Goal: Task Accomplishment & Management: Use online tool/utility

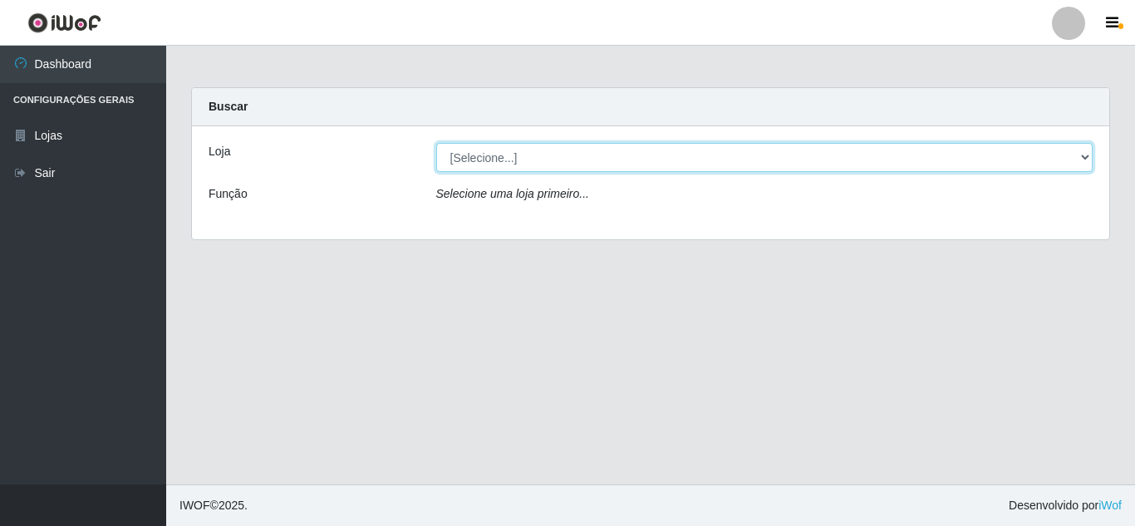
click at [1076, 161] on select "[Selecione...] Queiroz [GEOGRAPHIC_DATA] - [GEOGRAPHIC_DATA]" at bounding box center [764, 157] width 657 height 29
select select "462"
click at [436, 143] on select "[Selecione...] Queiroz [GEOGRAPHIC_DATA] - [GEOGRAPHIC_DATA]" at bounding box center [764, 157] width 657 height 29
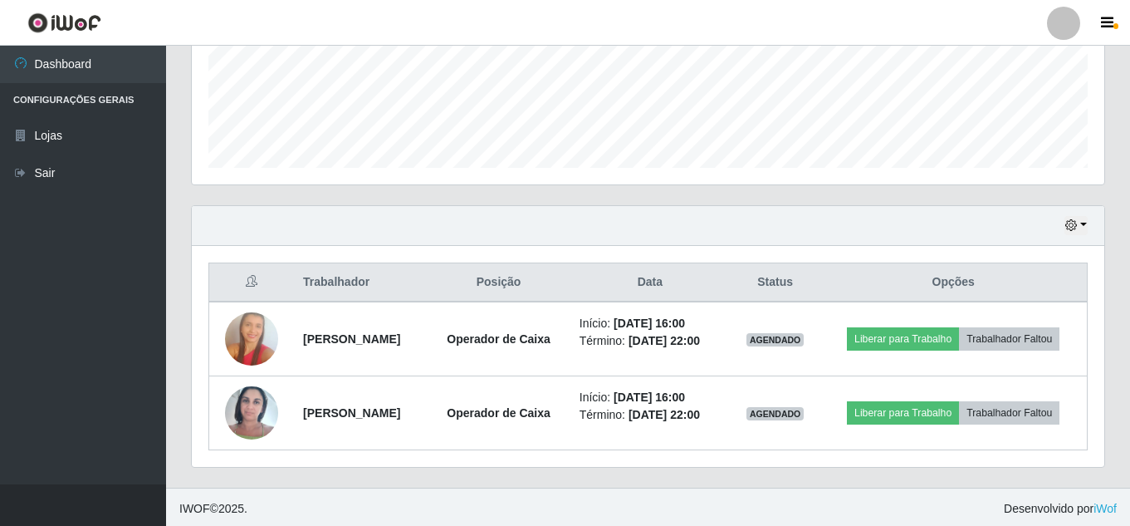
scroll to position [429, 0]
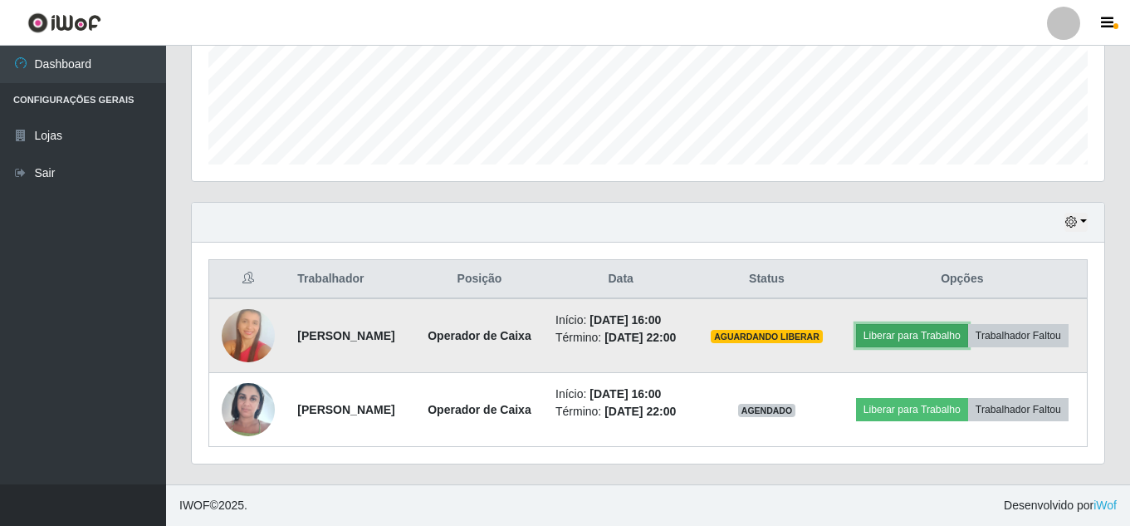
click at [962, 324] on button "Liberar para Trabalho" at bounding box center [912, 335] width 112 height 23
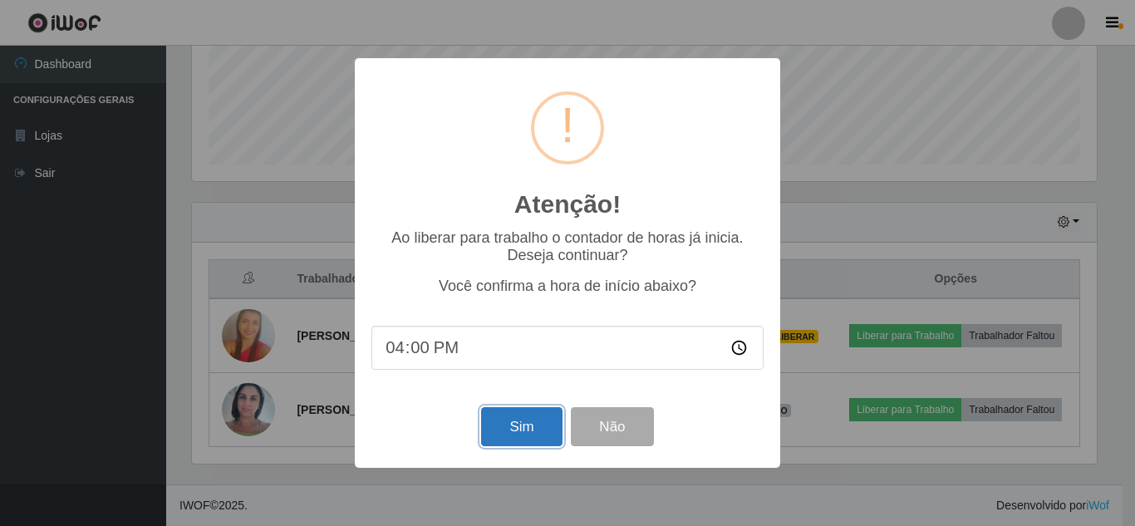
click at [511, 415] on button "Sim" at bounding box center [521, 426] width 81 height 39
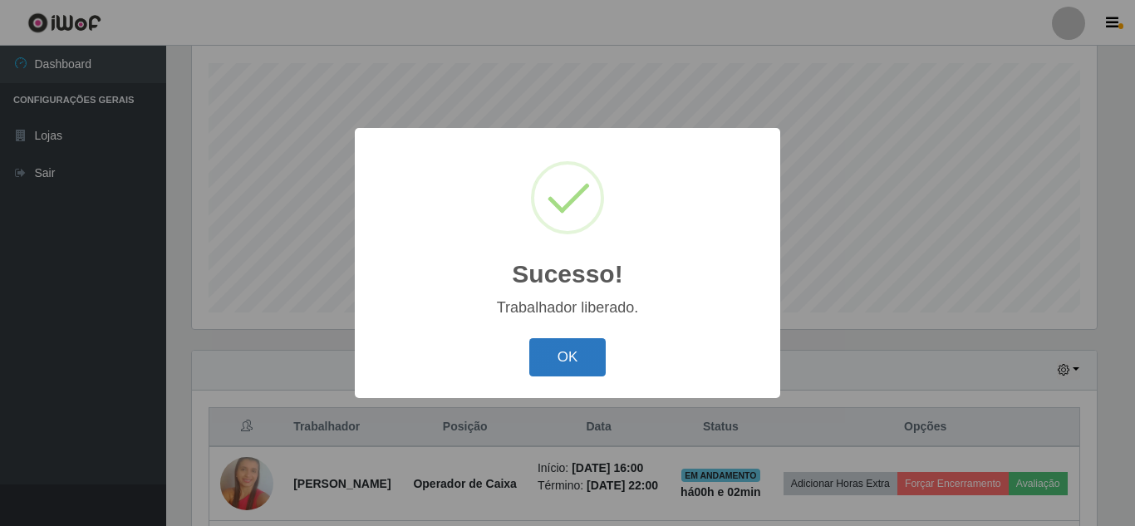
click at [586, 369] on button "OK" at bounding box center [567, 357] width 77 height 39
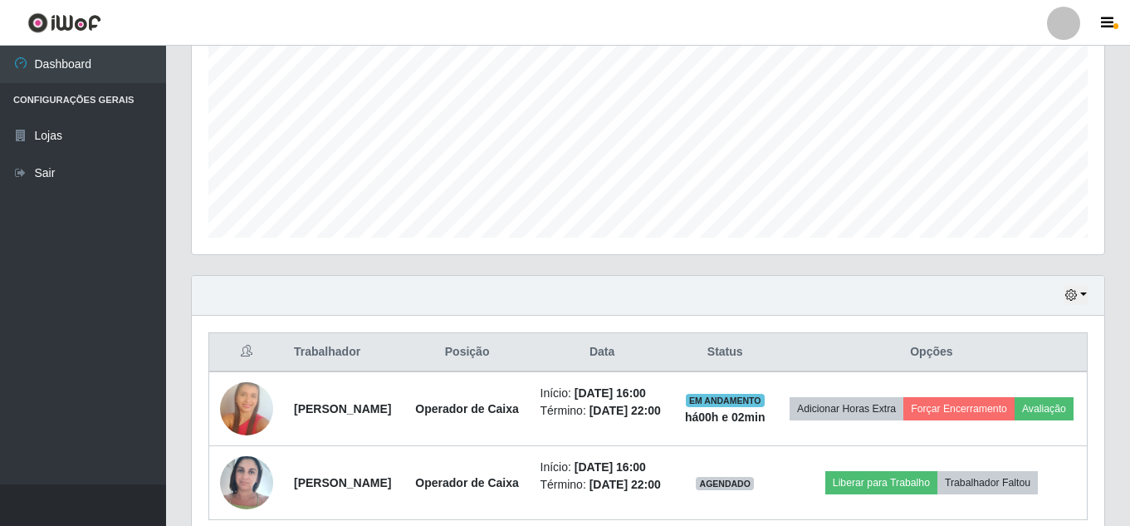
scroll to position [489, 0]
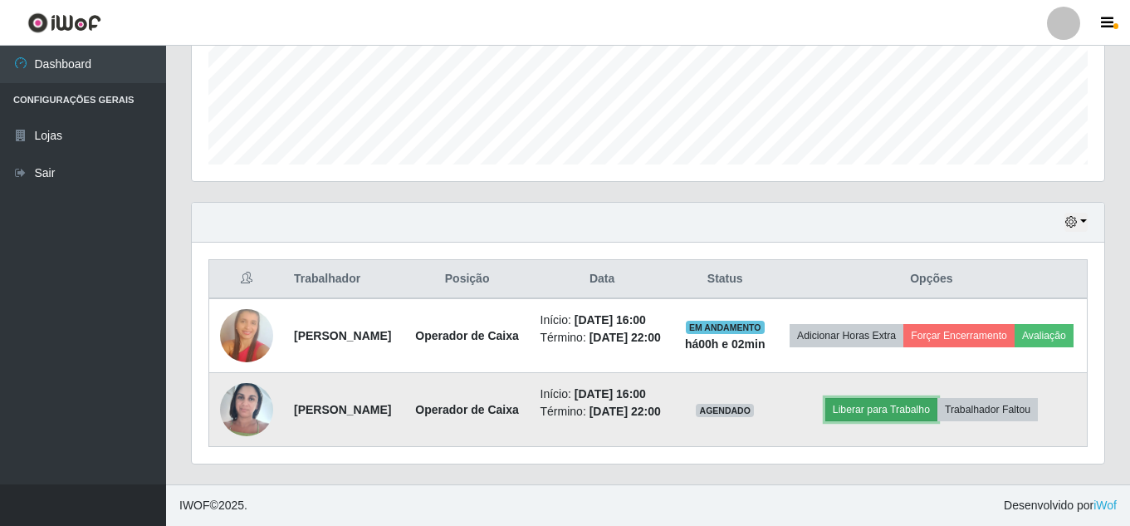
click at [938, 398] on button "Liberar para Trabalho" at bounding box center [882, 409] width 112 height 23
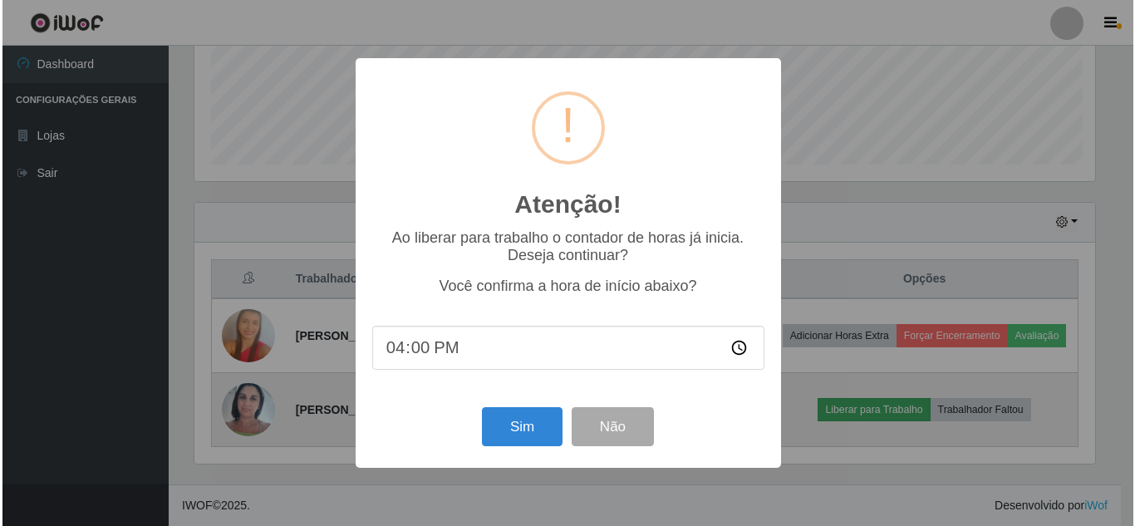
scroll to position [345, 904]
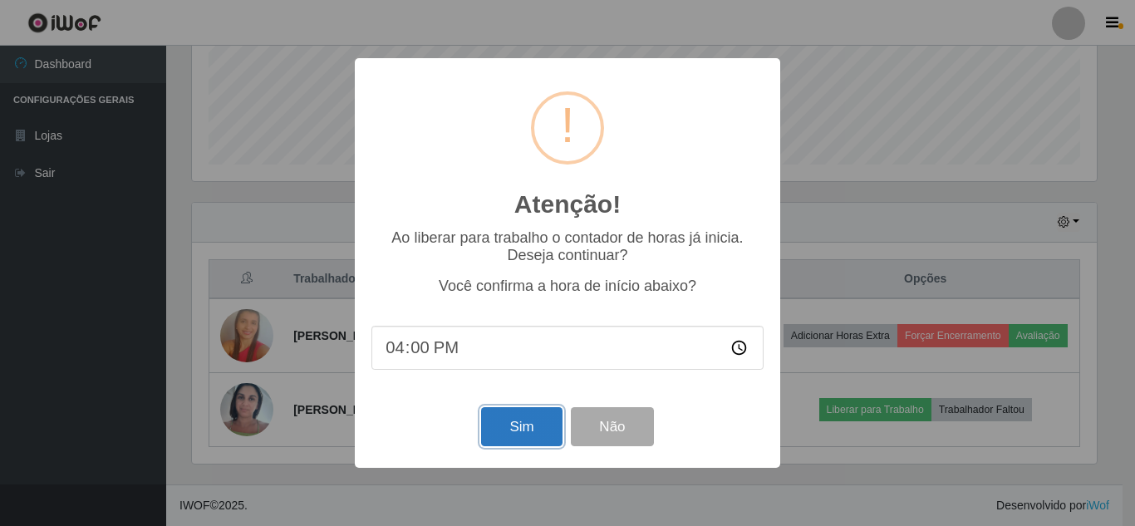
click at [511, 415] on button "Sim" at bounding box center [521, 426] width 81 height 39
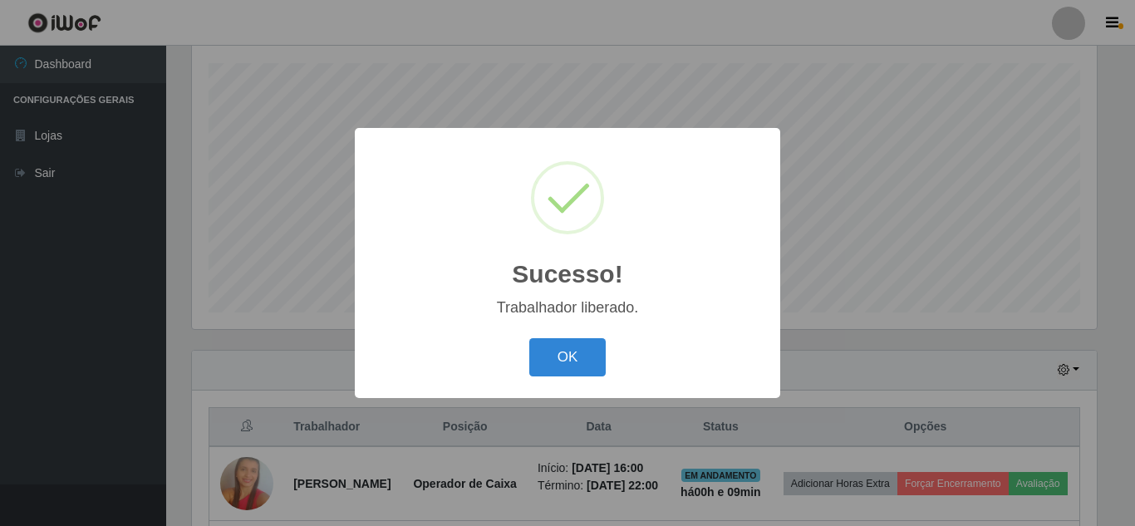
click at [512, 416] on div "Sucesso! × Trabalhador liberado. OK Cancel" at bounding box center [567, 263] width 1135 height 526
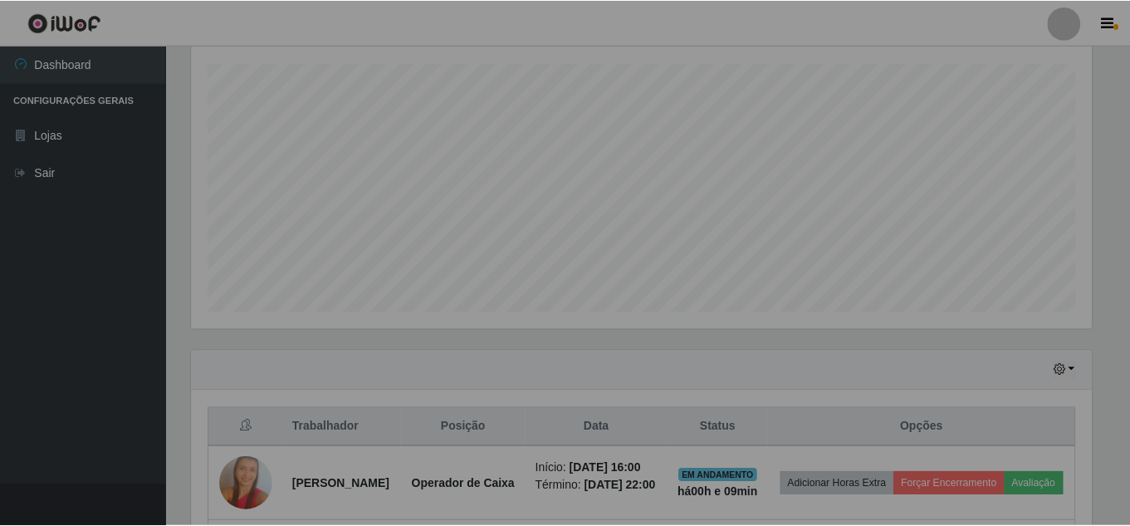
scroll to position [345, 913]
